Goal: Find specific page/section: Find specific page/section

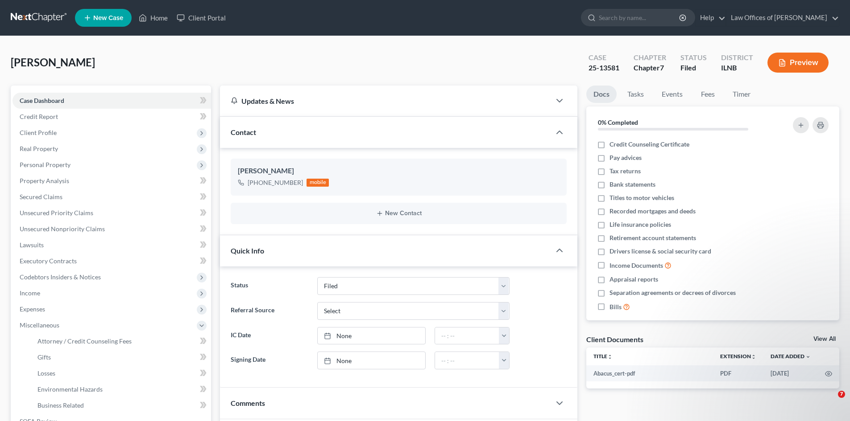
select select "6"
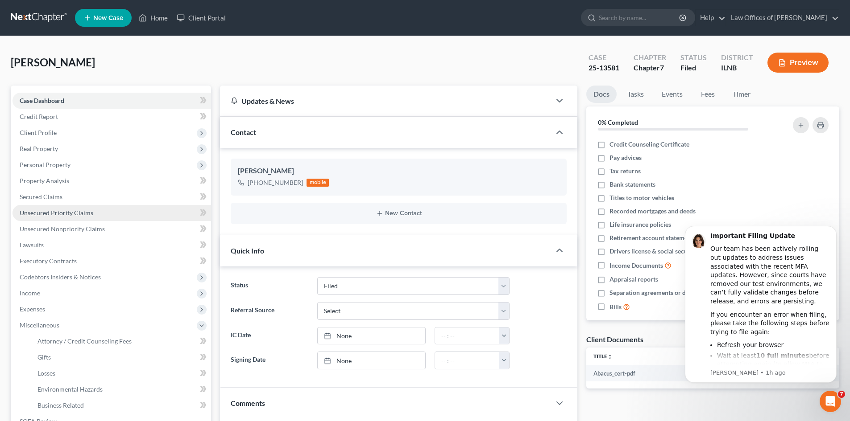
click at [60, 213] on span "Unsecured Priority Claims" at bounding box center [57, 213] width 74 height 8
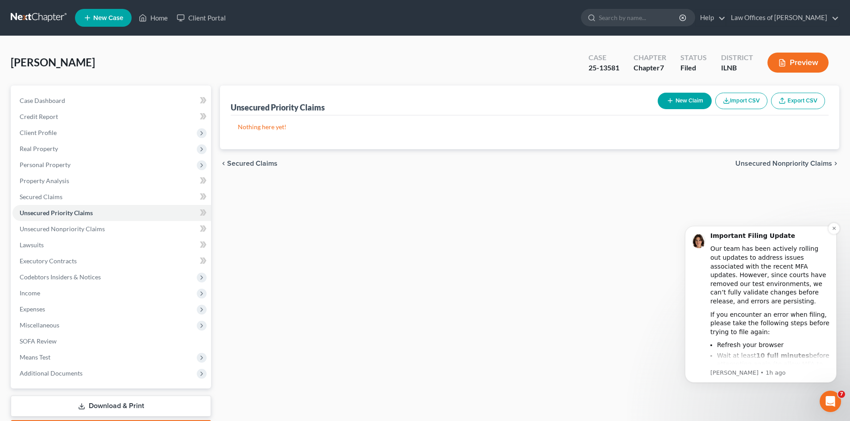
click at [732, 359] on li "Wait at least 10 full minutes before attempting again (to allow MFA to reset on…" at bounding box center [773, 364] width 113 height 25
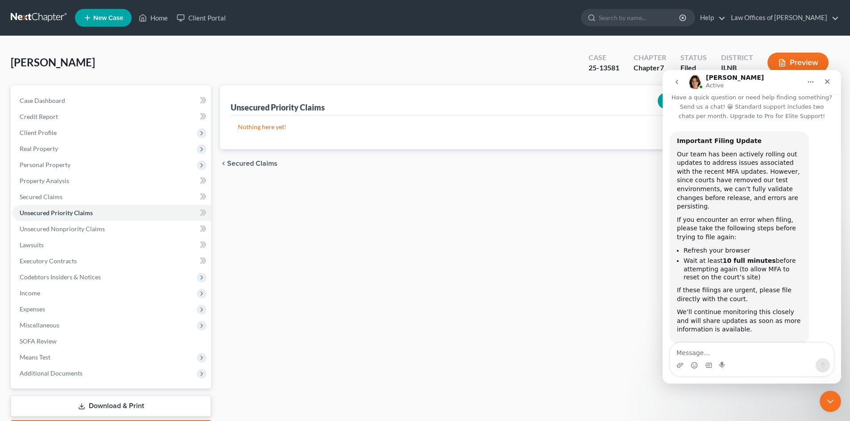
scroll to position [19, 0]
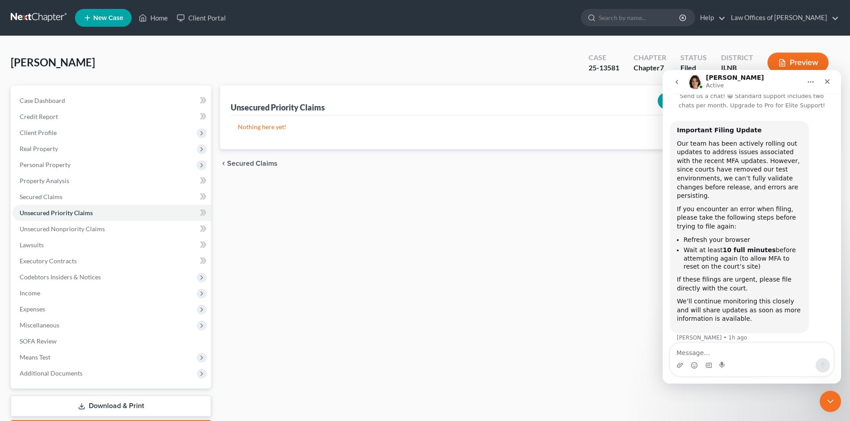
click at [45, 24] on link at bounding box center [39, 18] width 57 height 16
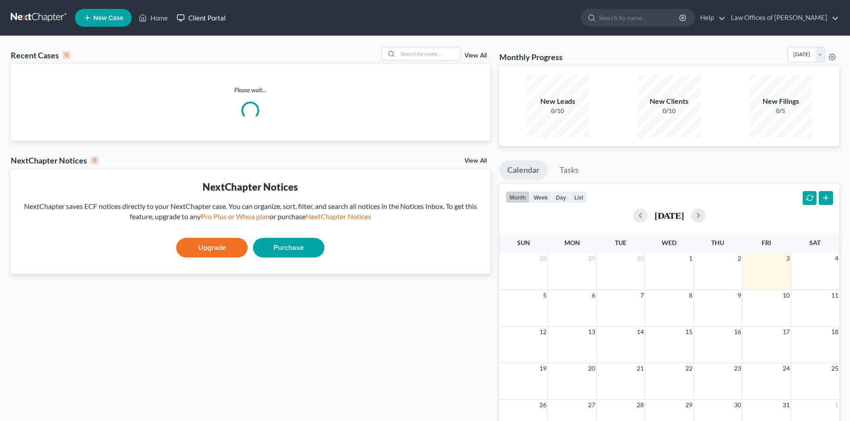
click at [216, 20] on link "Client Portal" at bounding box center [201, 18] width 58 height 16
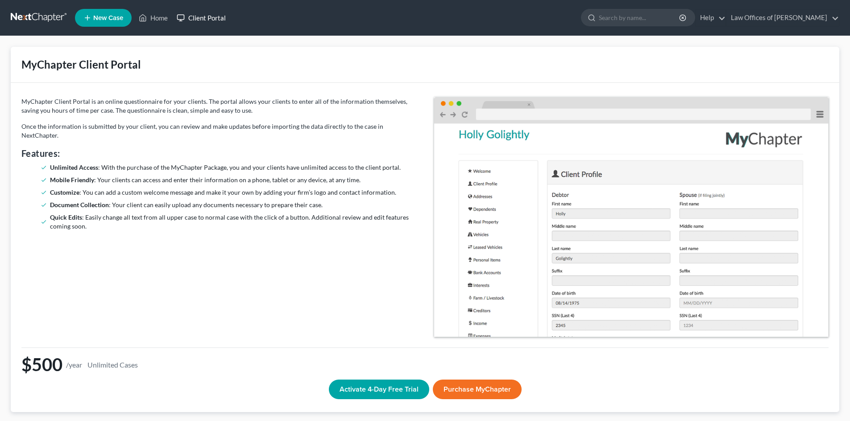
click at [197, 17] on link "Client Portal" at bounding box center [201, 18] width 58 height 16
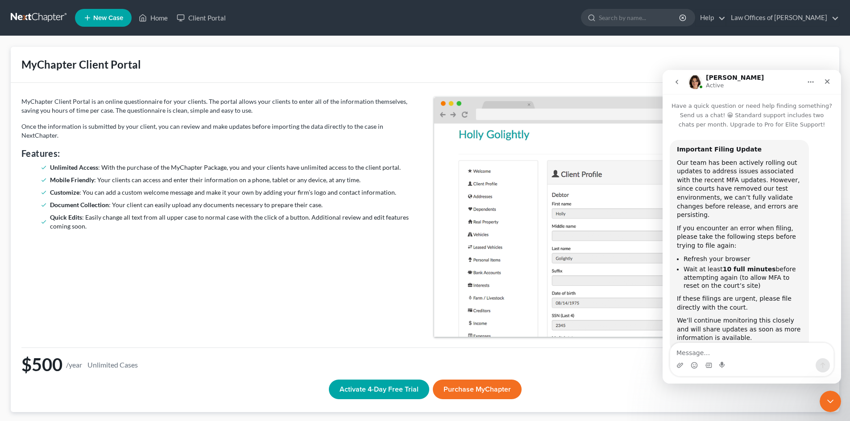
scroll to position [19, 0]
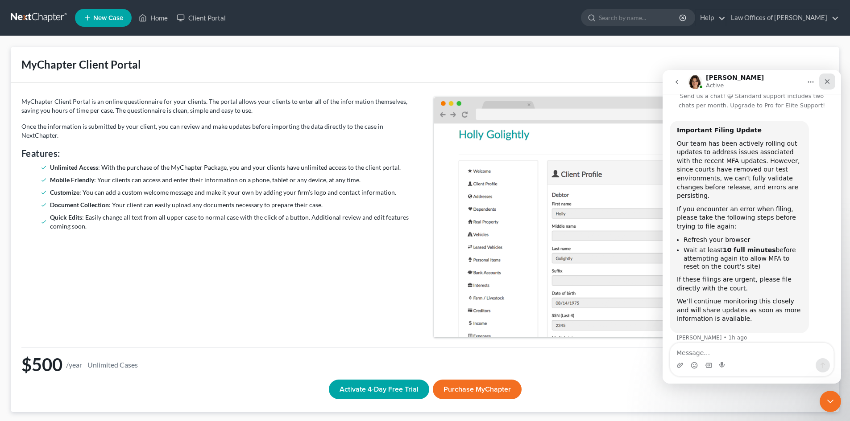
click at [826, 82] on icon "Close" at bounding box center [827, 81] width 5 height 5
